Goal: Task Accomplishment & Management: Manage account settings

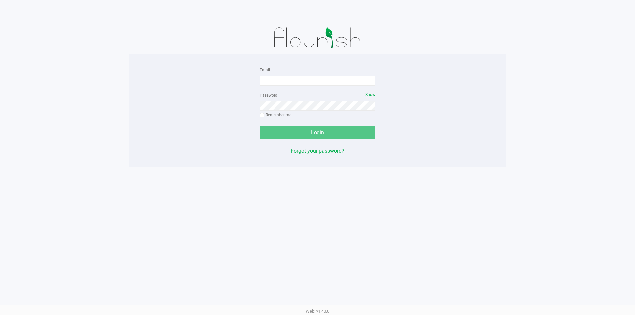
drag, startPoint x: 59, startPoint y: 1, endPoint x: 218, endPoint y: 41, distance: 164.7
click at [223, 43] on div at bounding box center [317, 37] width 377 height 33
drag, startPoint x: 600, startPoint y: 102, endPoint x: 602, endPoint y: 50, distance: 51.6
click at [601, 93] on app-pos-login-wrapper "Email Password Show Remember me Login Forgot your password?" at bounding box center [317, 83] width 635 height 167
click at [333, 83] on input "Email" at bounding box center [318, 81] width 116 height 10
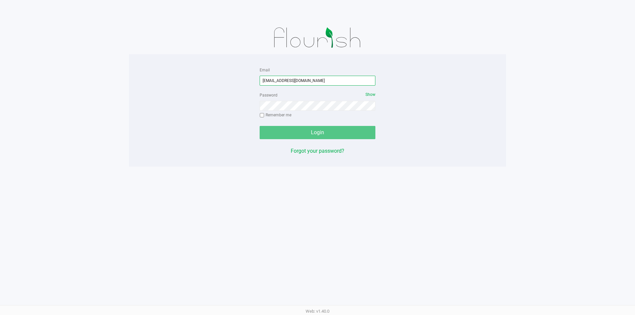
type input "[EMAIL_ADDRESS][DOMAIN_NAME]"
click at [286, 100] on div "Password Show Remember me" at bounding box center [318, 106] width 116 height 30
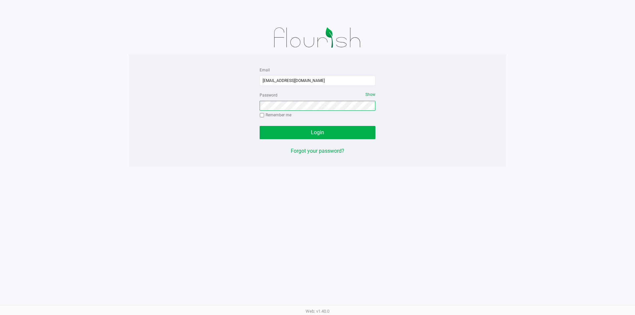
click at [260, 126] on button "Login" at bounding box center [318, 132] width 116 height 13
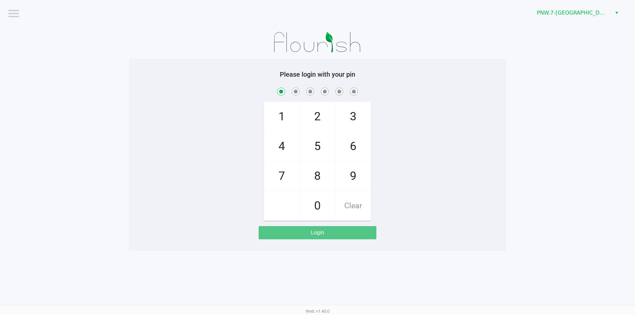
checkbox input "true"
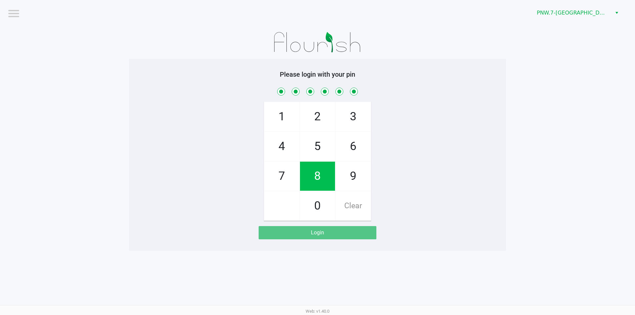
checkbox input "true"
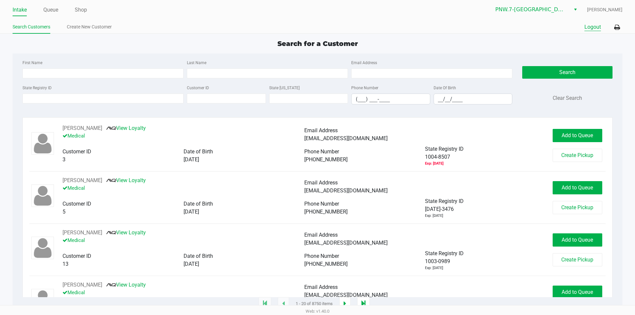
click at [596, 22] on div "Intake Queue Shop PNW.7-Atlanta (HGA Non-DEA) Sydney Browning Search Customers …" at bounding box center [317, 17] width 635 height 34
click at [595, 26] on button "Logout" at bounding box center [593, 27] width 17 height 8
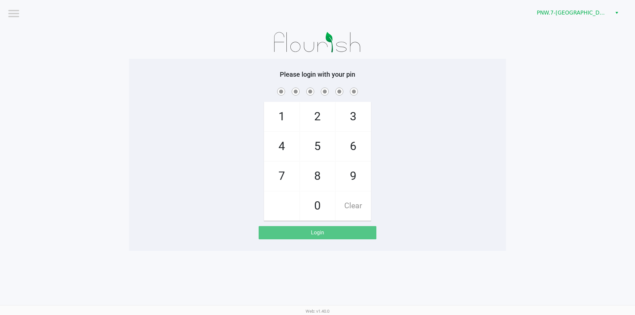
drag, startPoint x: 9, startPoint y: 10, endPoint x: 83, endPoint y: 67, distance: 92.9
click at [10, 10] on input "checkbox" at bounding box center [13, 13] width 13 height 11
checkbox input "true"
click at [25, 30] on li "Logout" at bounding box center [28, 30] width 40 height 22
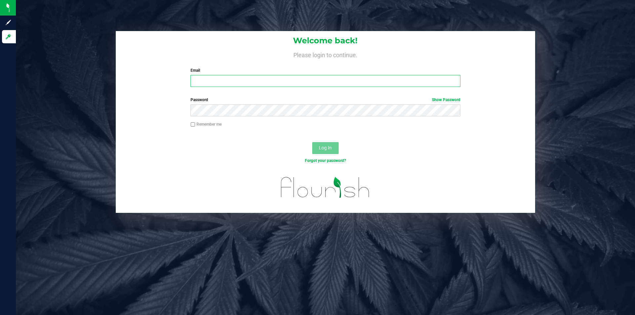
drag, startPoint x: 225, startPoint y: 78, endPoint x: 217, endPoint y: 83, distance: 10.0
click at [225, 78] on input "Email" at bounding box center [326, 81] width 270 height 12
type input "[EMAIL_ADDRESS][DOMAIN_NAME]"
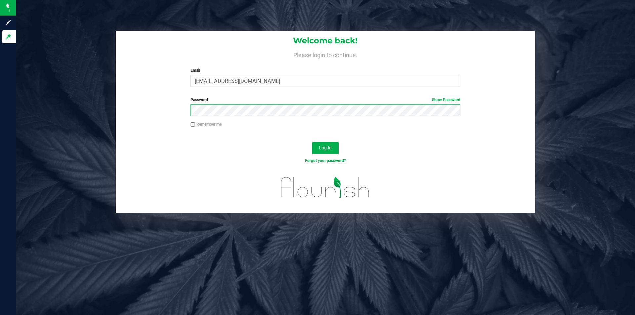
click at [312, 142] on button "Log In" at bounding box center [325, 148] width 26 height 12
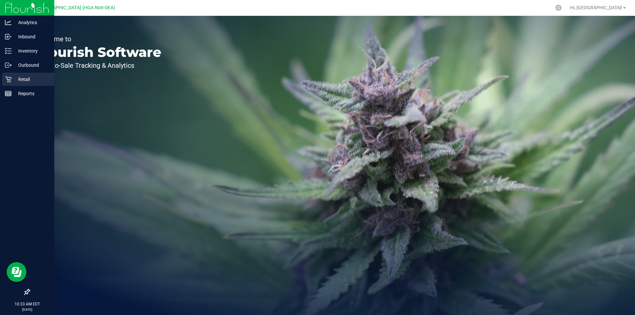
click at [22, 86] on link "Retail" at bounding box center [27, 80] width 54 height 14
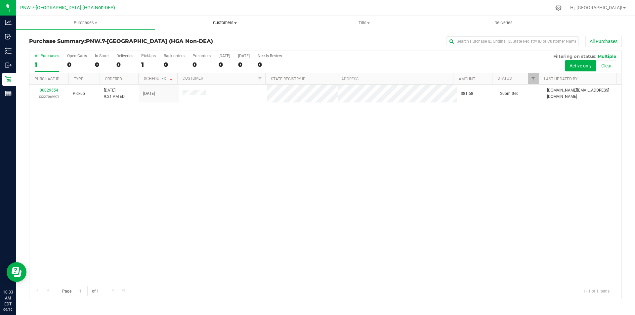
click at [225, 19] on uib-tab-heading "Customers All customers Add a new customer All physicians" at bounding box center [225, 22] width 139 height 13
click at [374, 21] on span "Tills" at bounding box center [364, 23] width 139 height 6
click at [336, 47] on span "Reconcile e-payments" at bounding box center [328, 48] width 66 height 6
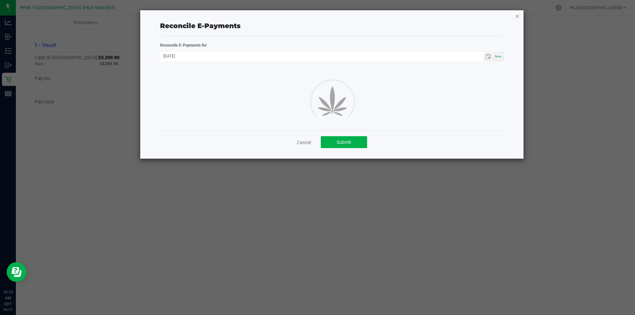
click at [517, 13] on icon "button" at bounding box center [517, 16] width 5 height 8
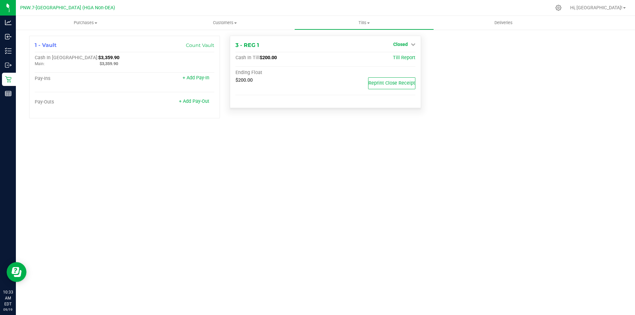
click at [408, 44] on span "Closed" at bounding box center [400, 44] width 15 height 5
click at [403, 58] on link "Open Till" at bounding box center [401, 58] width 18 height 5
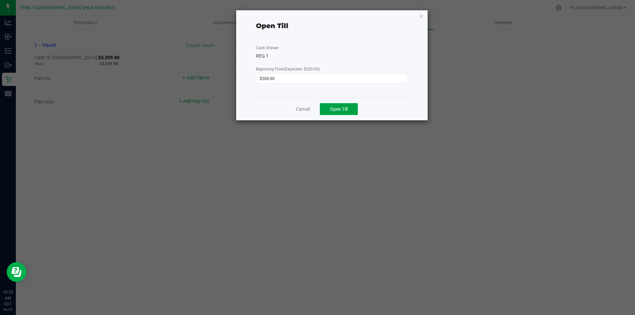
click at [342, 110] on span "Open Till" at bounding box center [339, 109] width 18 height 5
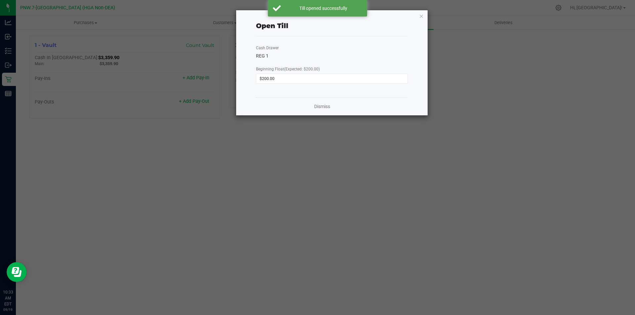
click at [319, 103] on div "Dismiss" at bounding box center [332, 107] width 152 height 18
click at [323, 105] on link "Dismiss" at bounding box center [322, 106] width 16 height 7
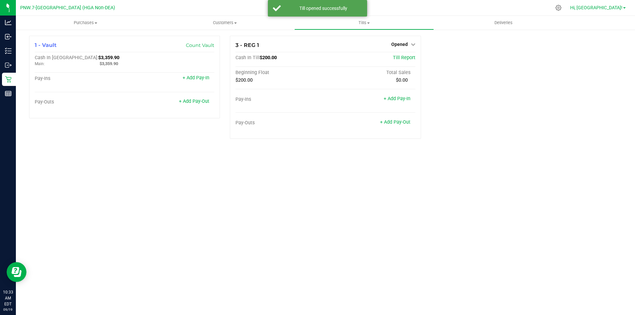
click at [611, 8] on span "Hi, [GEOGRAPHIC_DATA]!" at bounding box center [597, 7] width 52 height 5
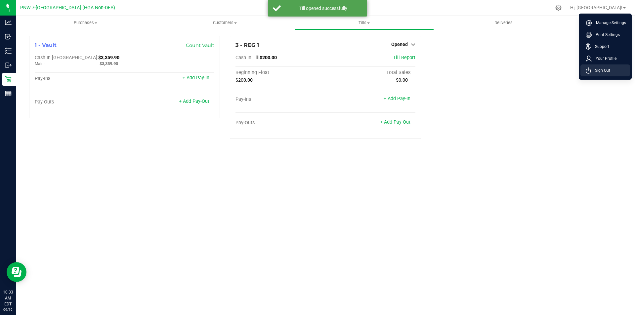
click at [608, 74] on li "Sign Out" at bounding box center [606, 71] width 50 height 12
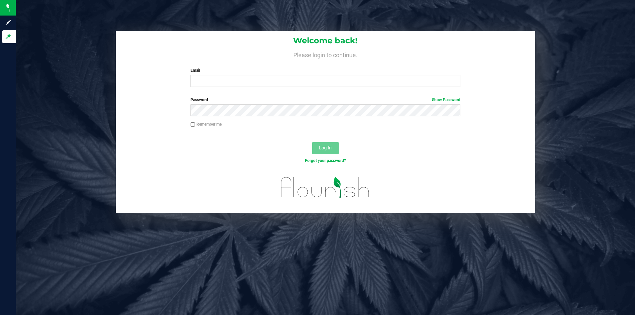
click at [80, 44] on div "Welcome back! Please login to continue. Email Required Please format your email…" at bounding box center [325, 122] width 629 height 182
drag, startPoint x: 36, startPoint y: 152, endPoint x: 36, endPoint y: 112, distance: 40.0
click at [36, 151] on div "Welcome back! Please login to continue. Email Required Please format your email…" at bounding box center [325, 122] width 629 height 182
